Goal: Book appointment/travel/reservation

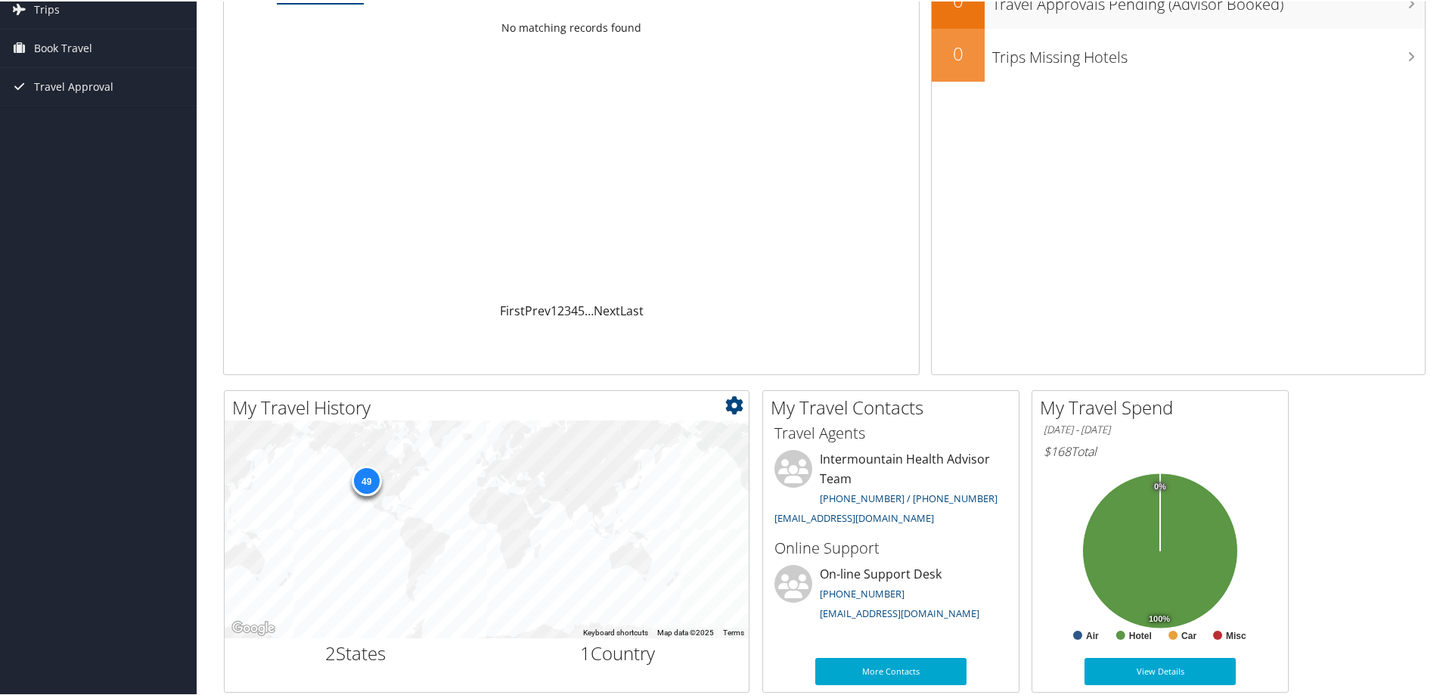
scroll to position [85, 0]
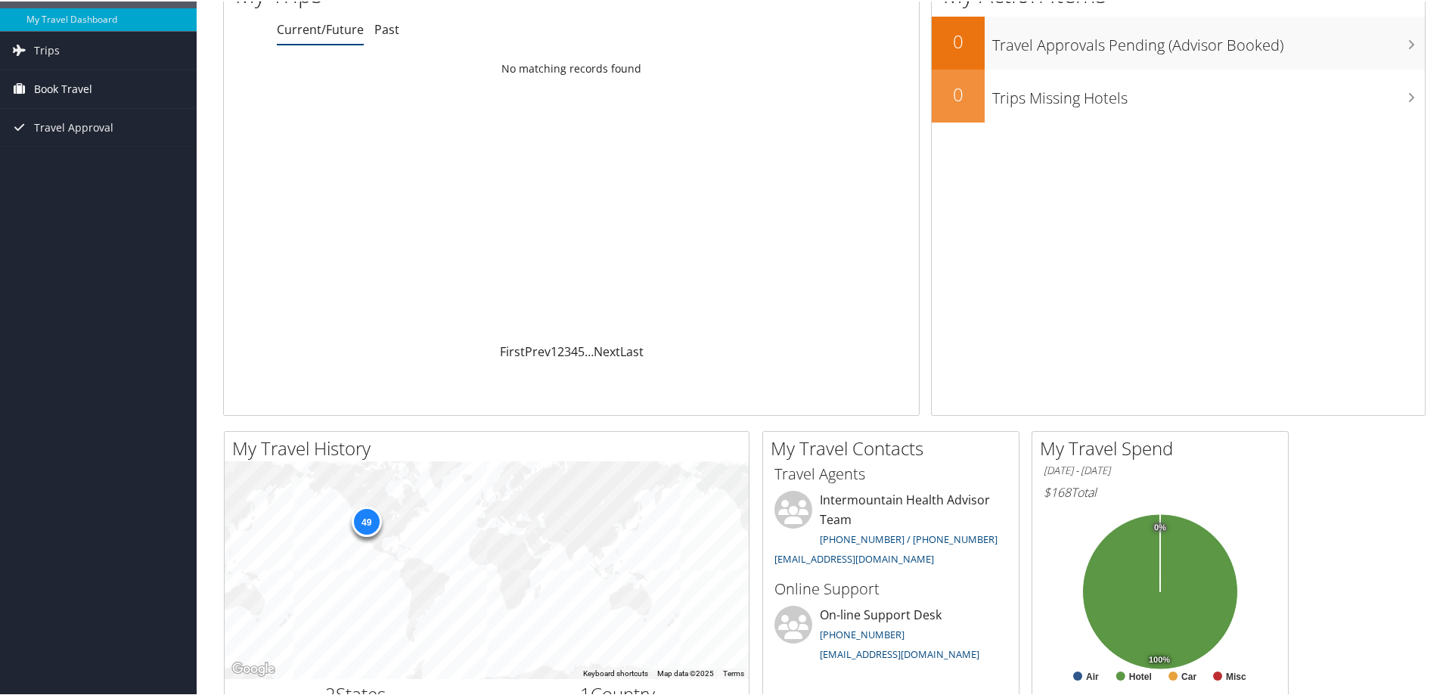
drag, startPoint x: 65, startPoint y: 83, endPoint x: 73, endPoint y: 83, distance: 8.3
click at [64, 83] on span "Book Travel" at bounding box center [63, 88] width 58 height 38
click at [101, 160] on link "Book/Manage Online Trips" at bounding box center [98, 163] width 197 height 23
